Goal: Find contact information: Find contact information

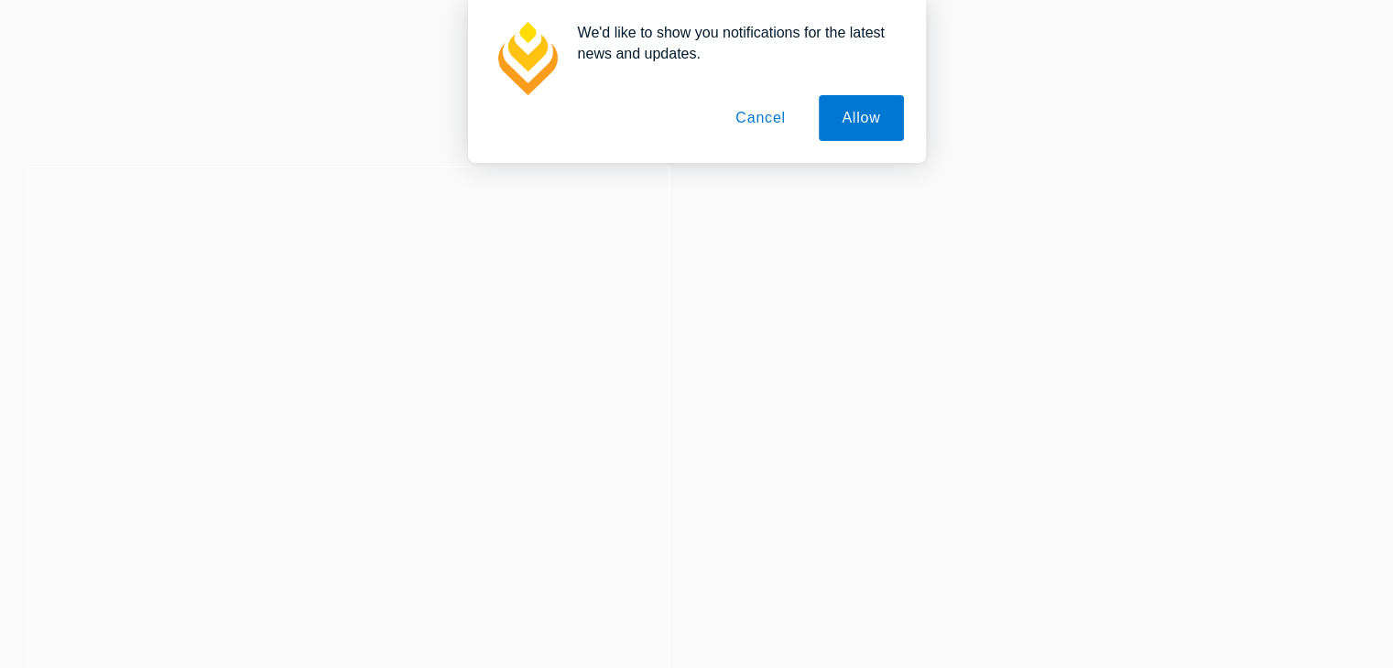
click at [771, 114] on button "Cancel" at bounding box center [760, 118] width 96 height 46
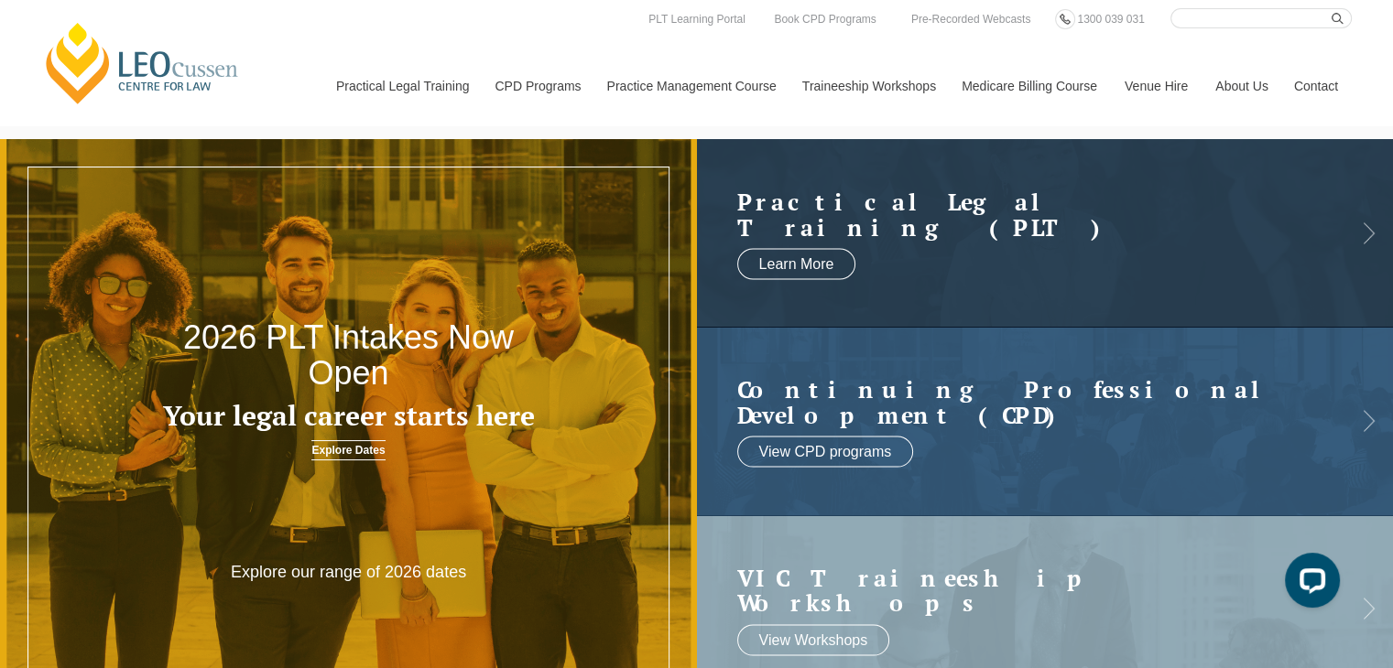
click at [1298, 84] on link "Contact" at bounding box center [1315, 86] width 71 height 79
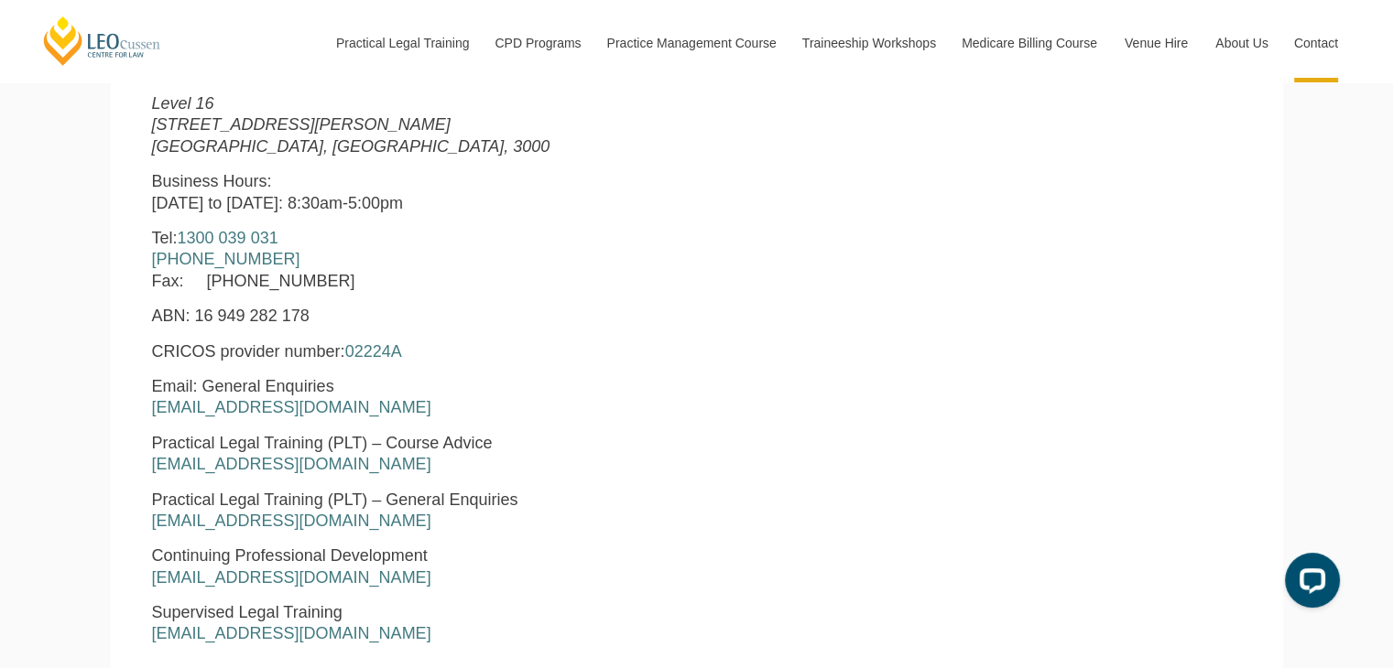
scroll to position [770, 0]
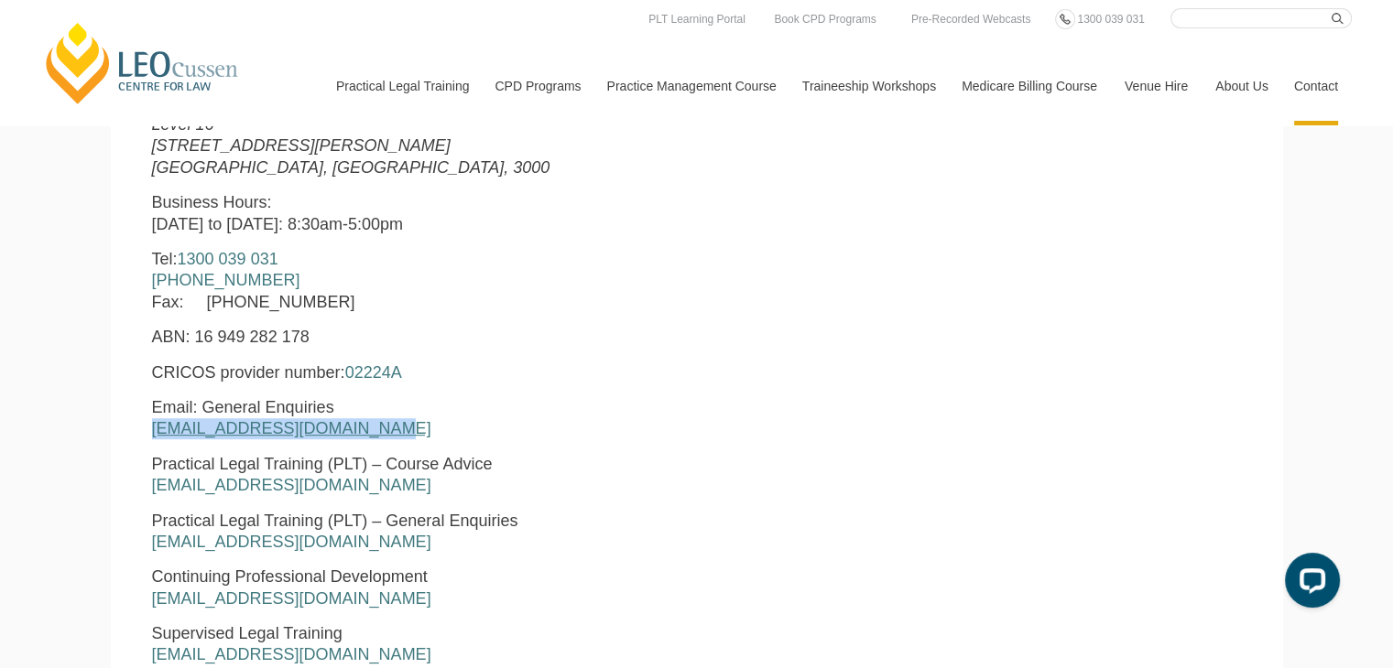
drag, startPoint x: 373, startPoint y: 431, endPoint x: 152, endPoint y: 434, distance: 220.7
click at [152, 434] on p "Email: General Enquiries [EMAIL_ADDRESS][DOMAIN_NAME]" at bounding box center [464, 418] width 625 height 43
copy link "[EMAIL_ADDRESS][DOMAIN_NAME]"
click at [436, 410] on p "Email: General Enquiries enquiries@leocussen.edu.au" at bounding box center [464, 418] width 625 height 43
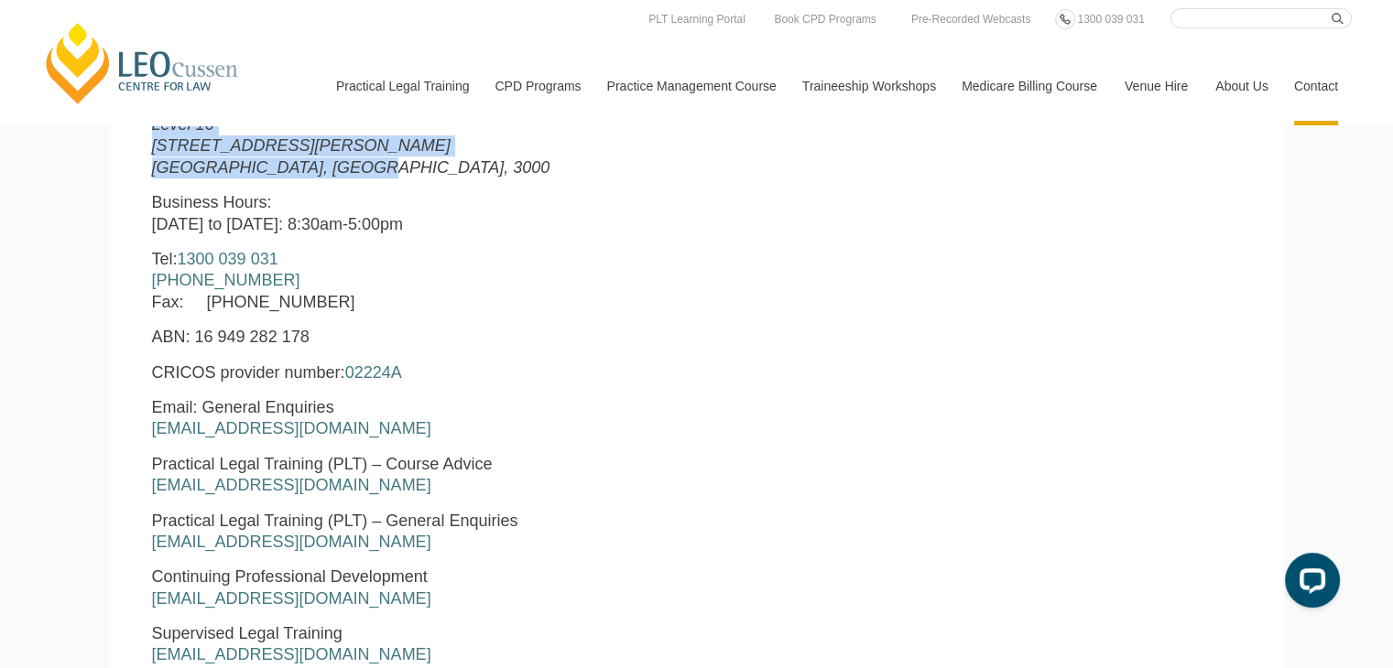
drag, startPoint x: 343, startPoint y: 168, endPoint x: 150, endPoint y: 127, distance: 197.4
click at [150, 127] on div "Leo Cussen Centre for Law Level 16 15 William Street Melbourne, Victoria, 3000 …" at bounding box center [464, 458] width 652 height 757
copy p "Level 16 15 William Street Melbourne, Victoria, 3000"
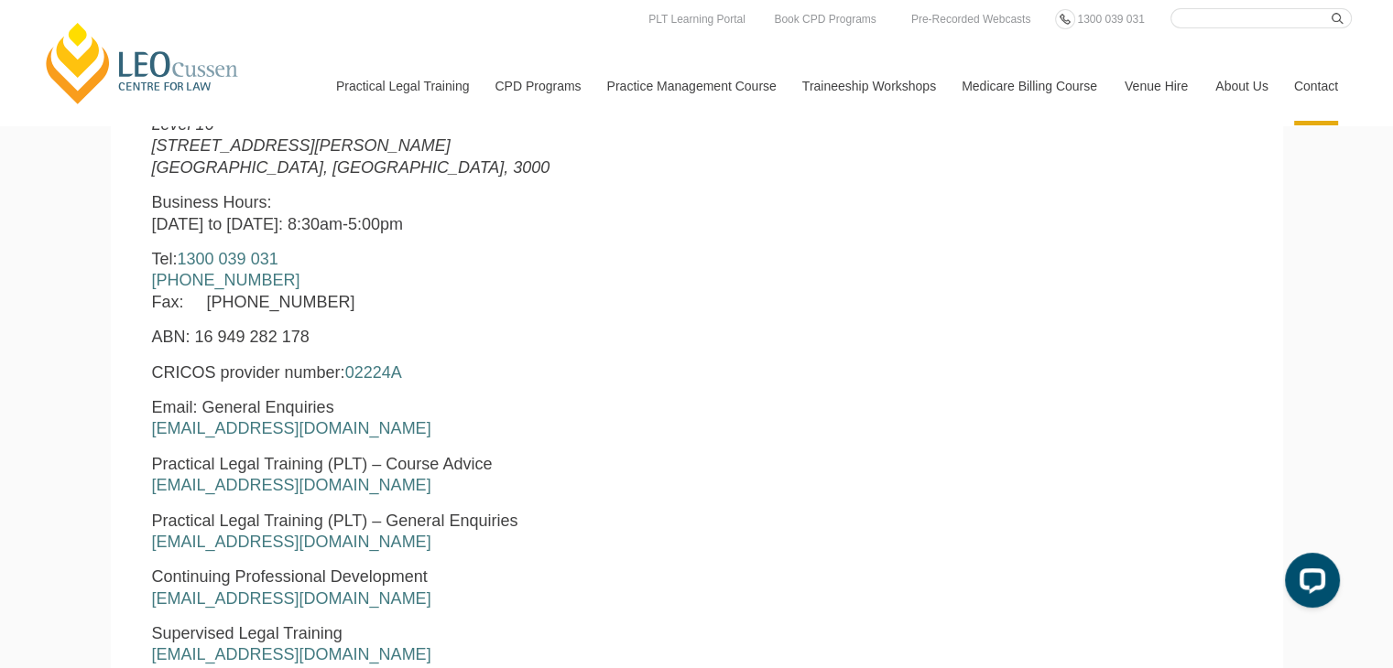
click at [720, 339] on p "ABN: 16 949 282 178" at bounding box center [464, 337] width 625 height 21
